Goal: Task Accomplishment & Management: Use online tool/utility

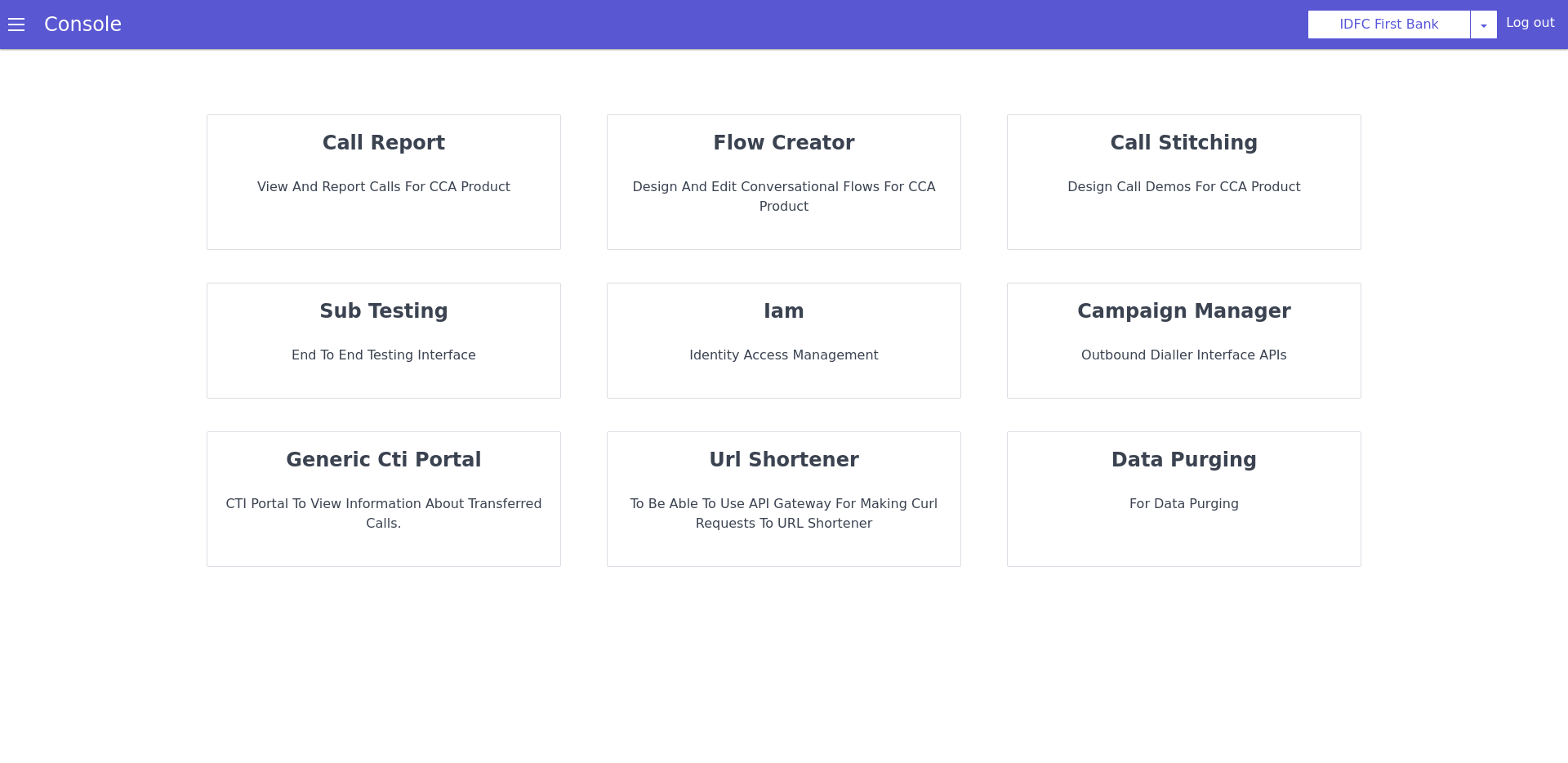
click at [821, 120] on div "flow creator Design and Edit Conversational flows for CCA Product" at bounding box center [784, 182] width 353 height 134
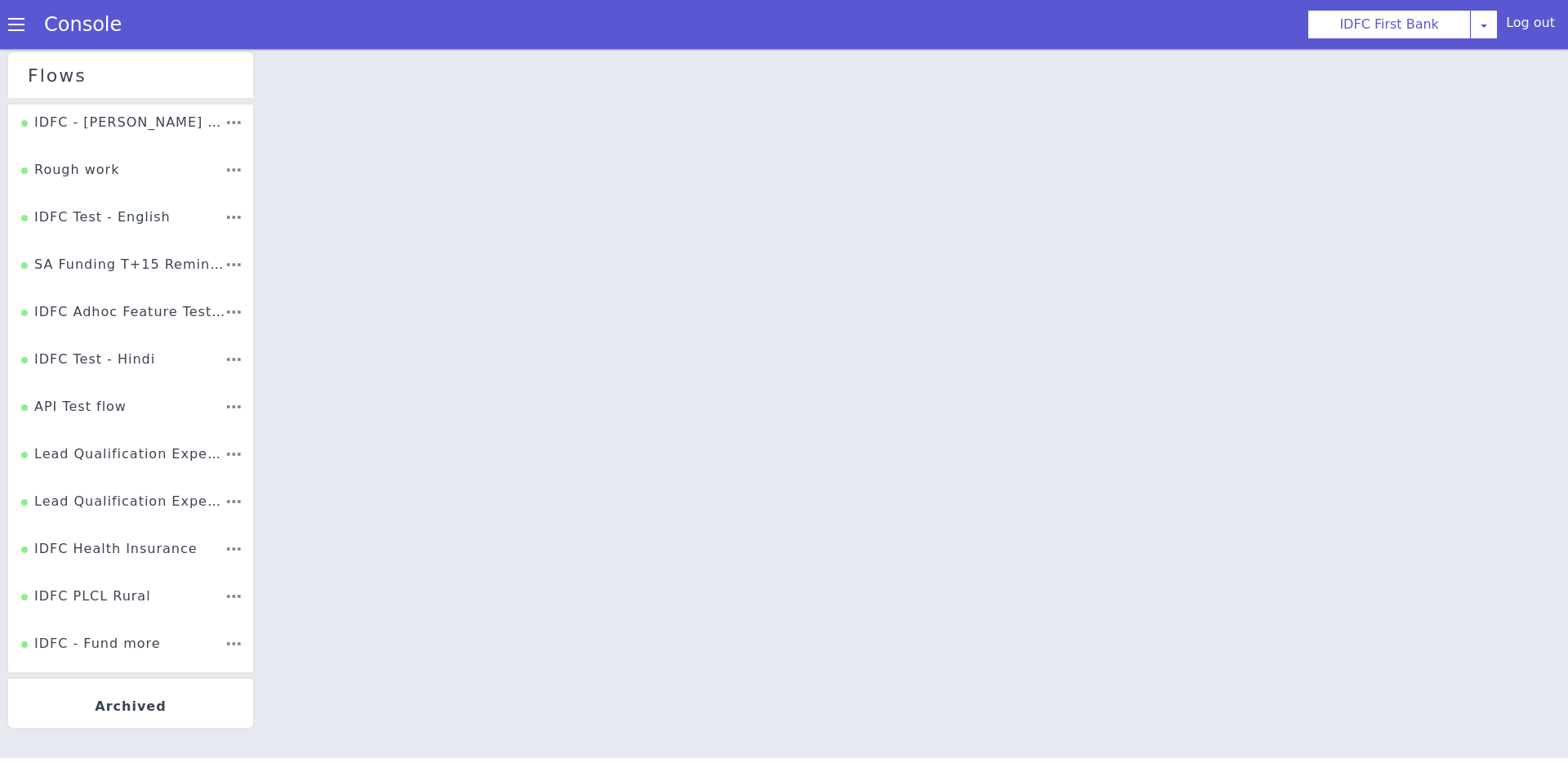
scroll to position [1344, 0]
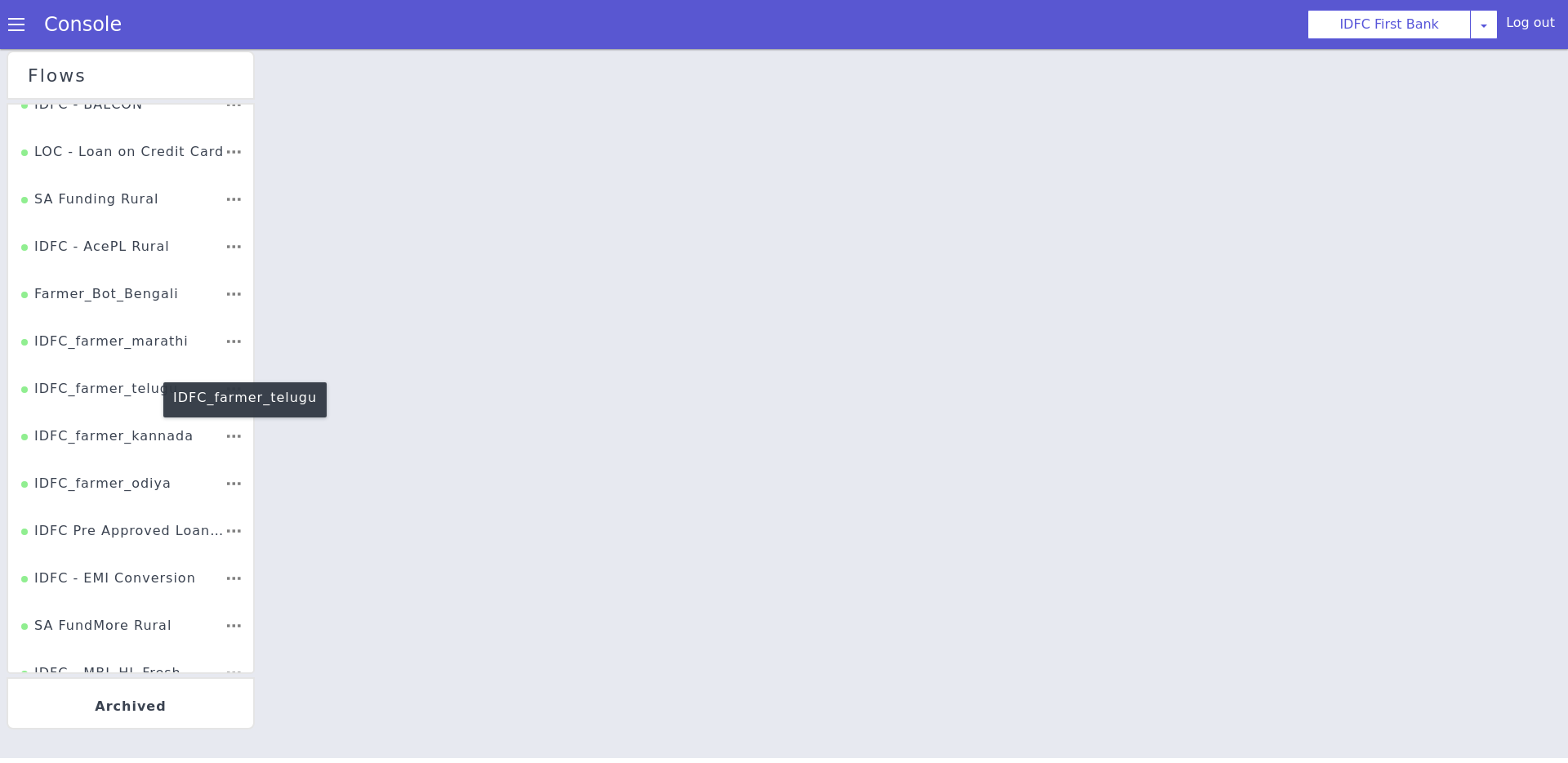
click at [124, 398] on div "IDFC_farmer_telugu" at bounding box center [99, 394] width 157 height 31
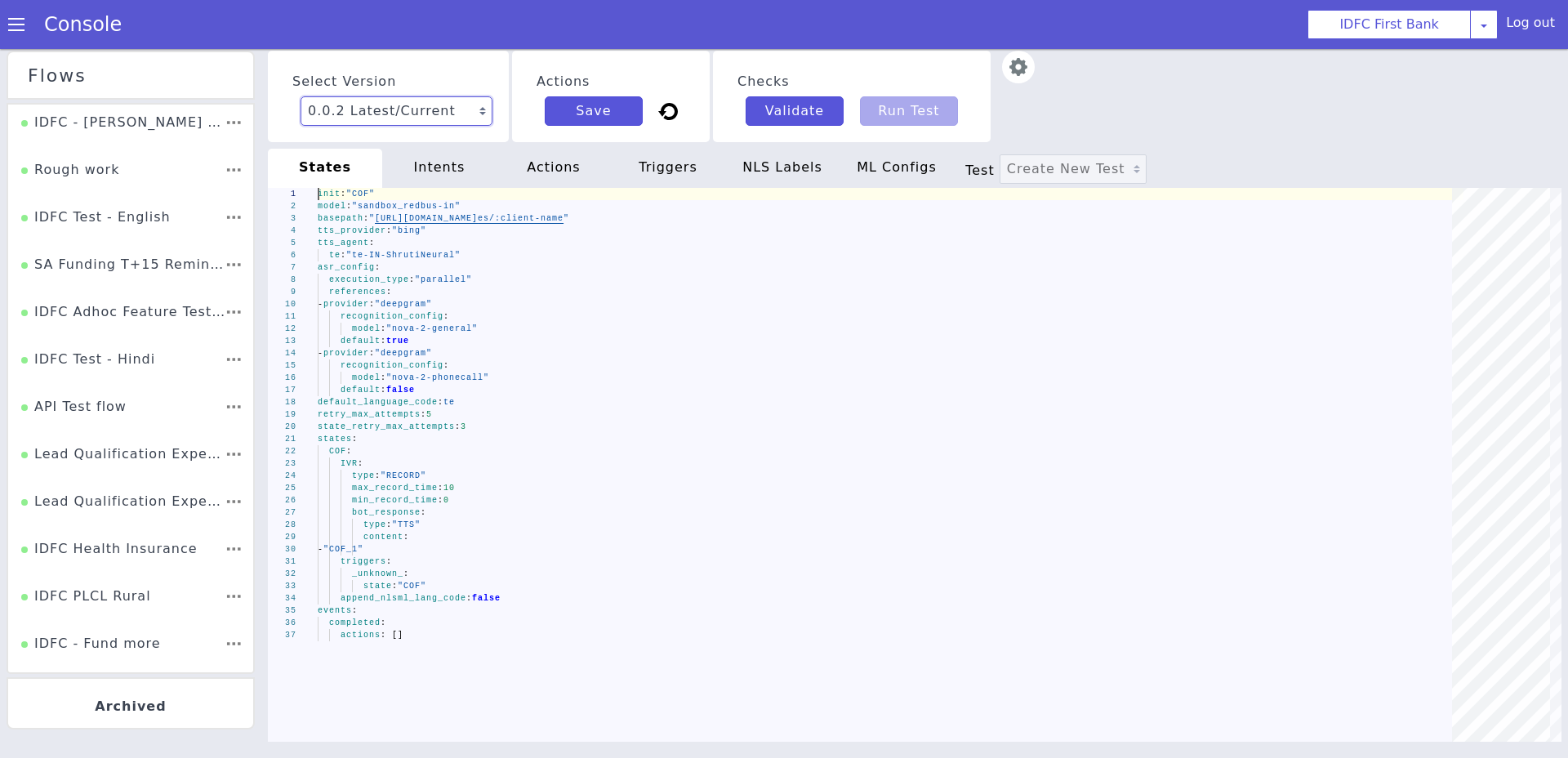
click at [422, 114] on select "0.0.2 Latest/Current 0.0.1" at bounding box center [396, 110] width 192 height 29
